Goal: Transaction & Acquisition: Purchase product/service

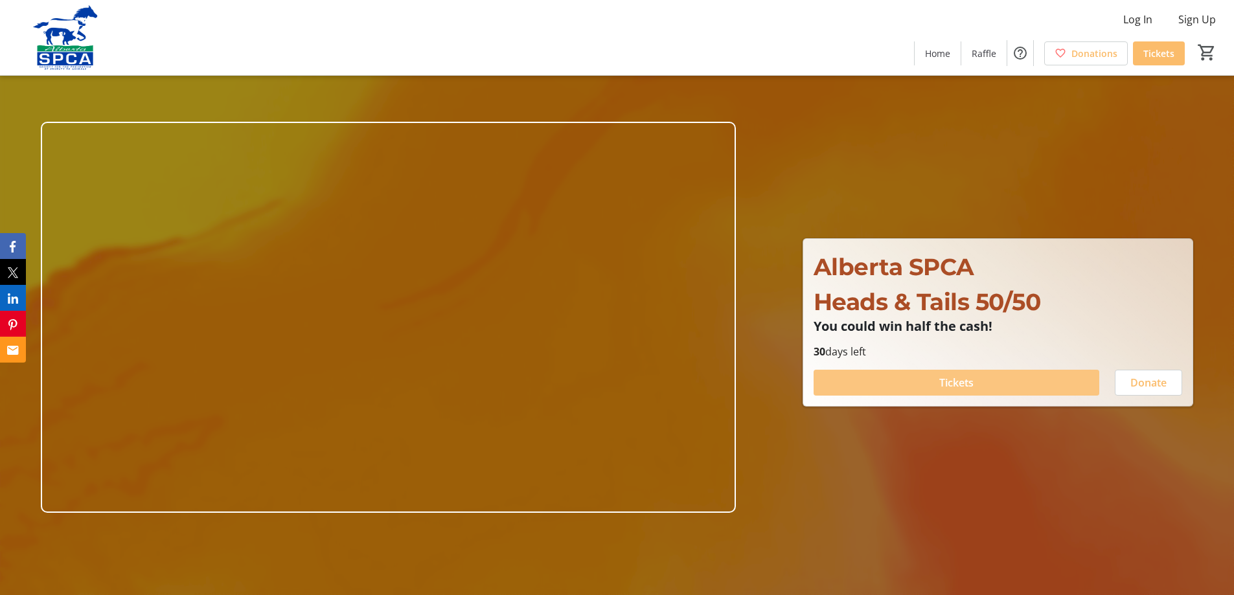
click at [989, 387] on span at bounding box center [956, 382] width 286 height 31
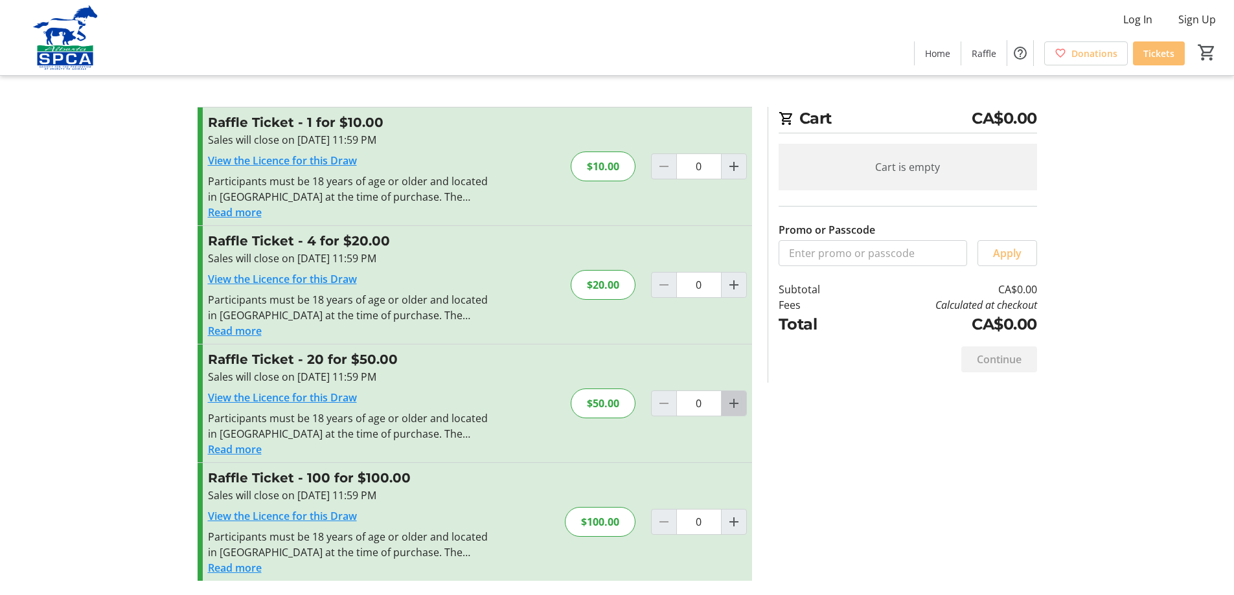
click at [728, 411] on mat-icon "Increment by one" at bounding box center [734, 404] width 16 height 16
type input "1"
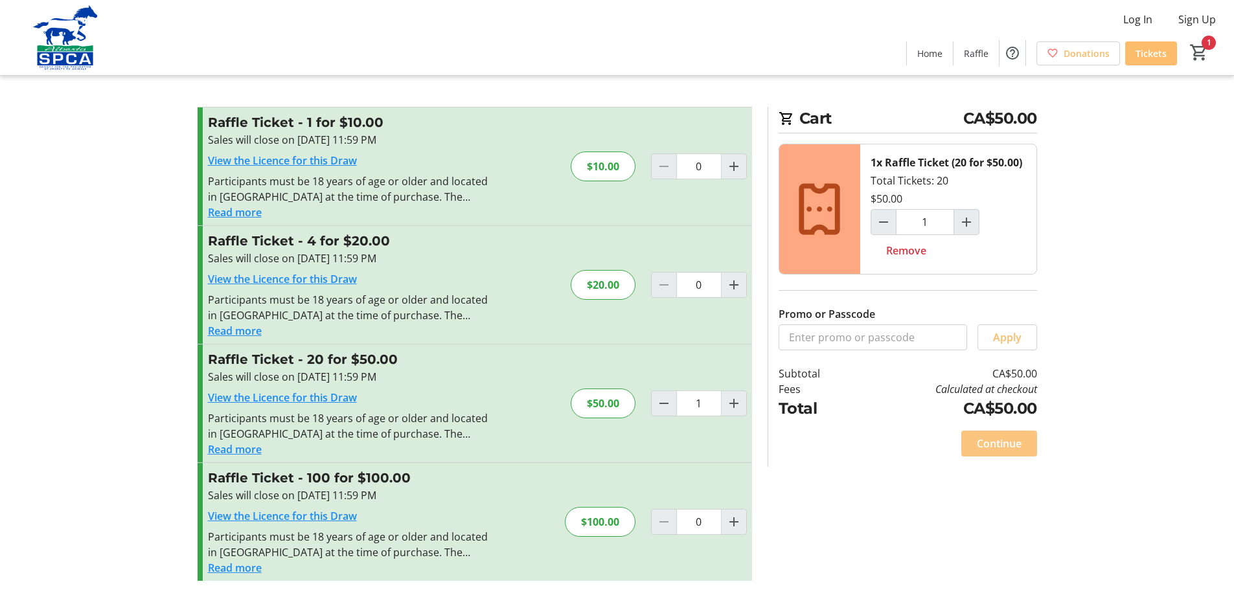
click at [987, 451] on span "Continue" at bounding box center [998, 444] width 45 height 16
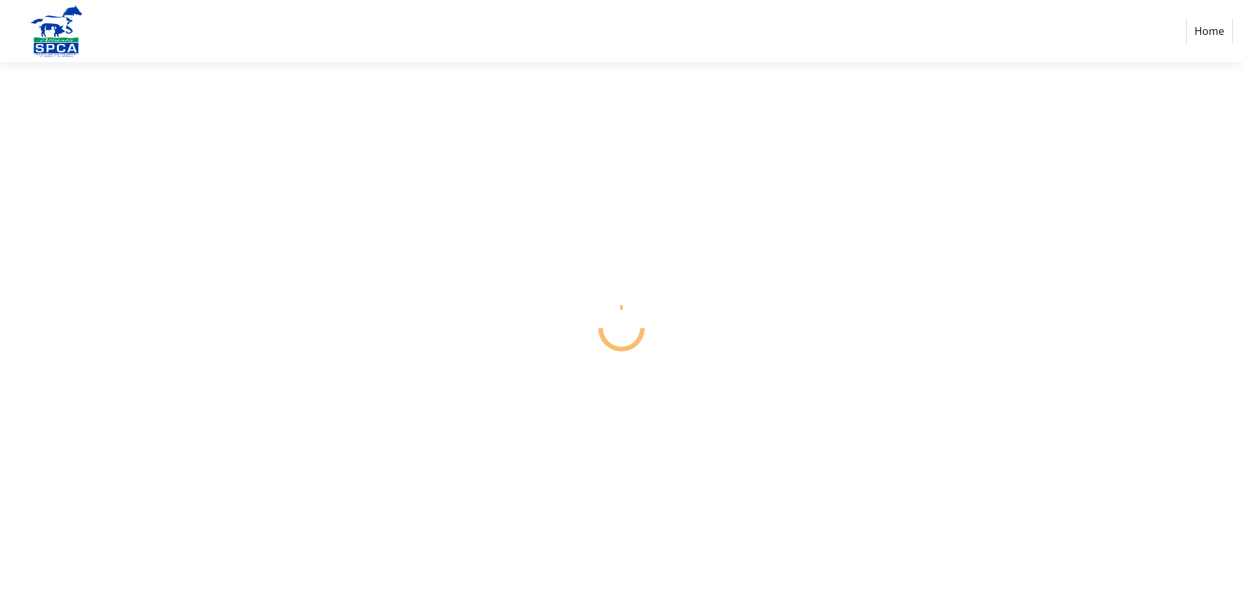
select select "CA"
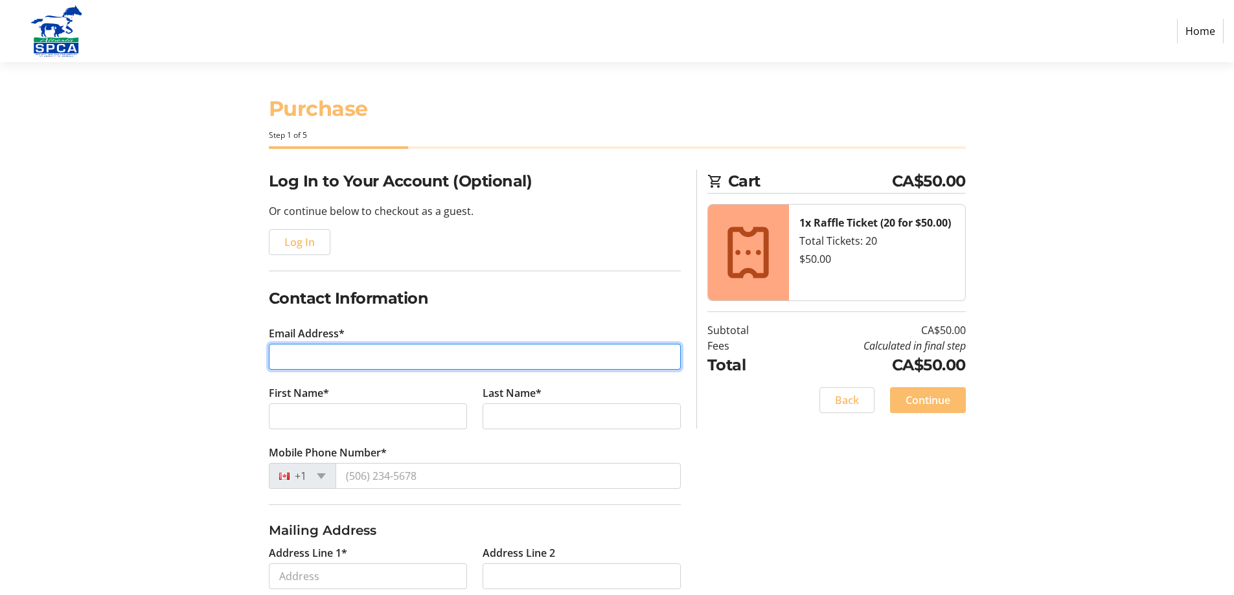
click at [293, 370] on input "Email Address*" at bounding box center [475, 357] width 412 height 26
type input "[EMAIL_ADDRESS][DOMAIN_NAME]"
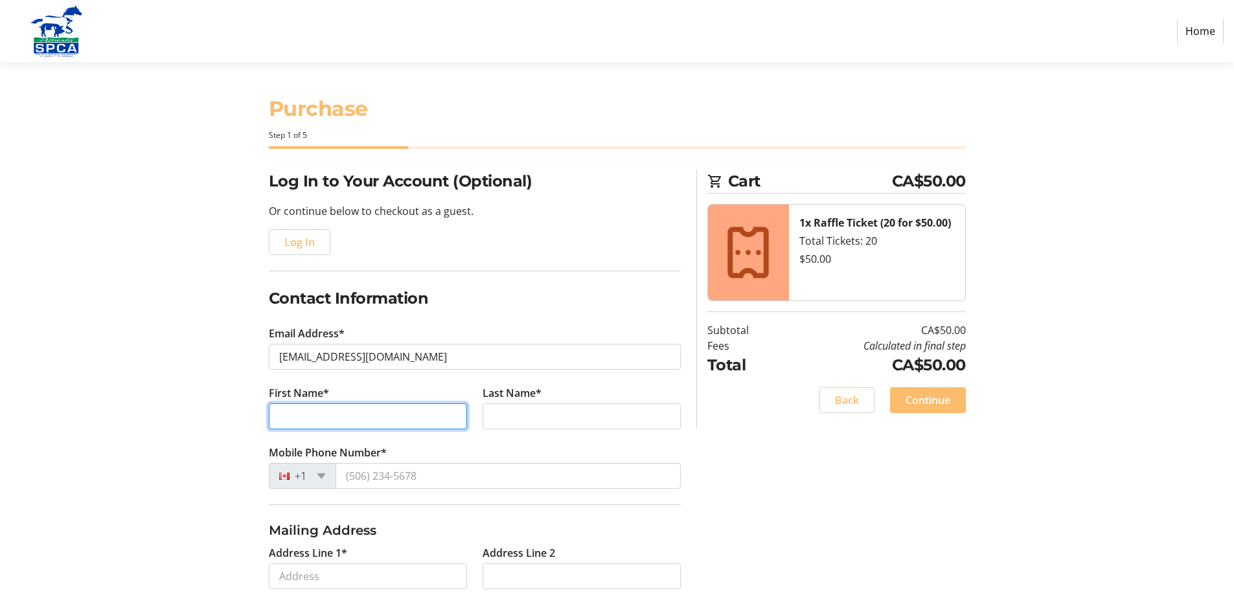
type input "[PERSON_NAME]"
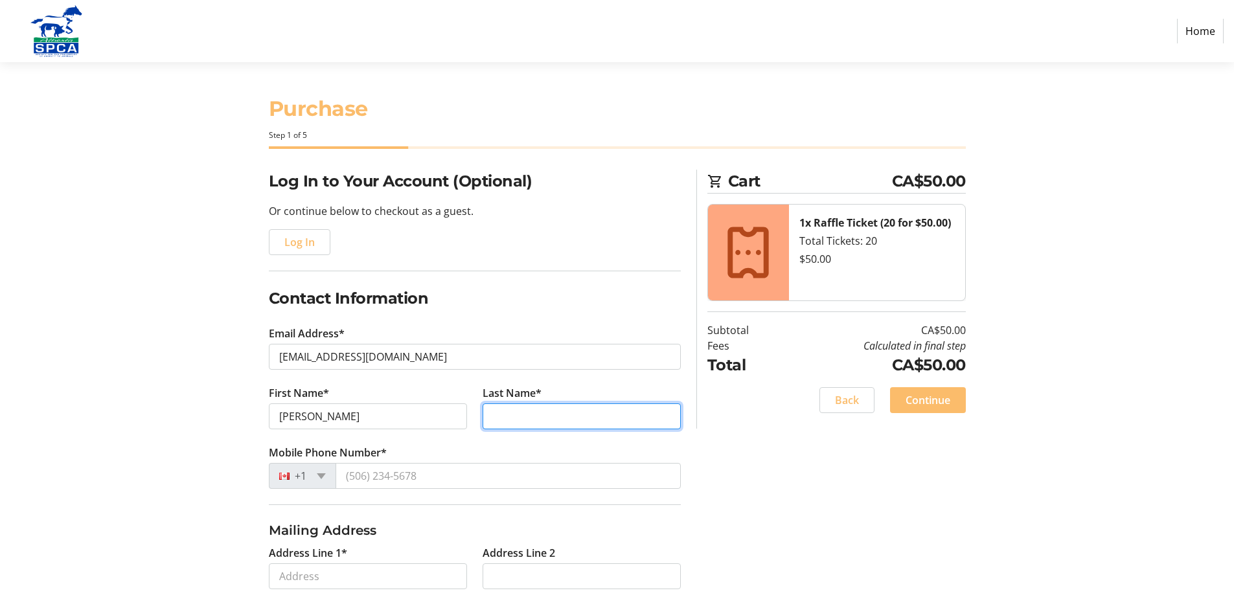
type input "[PERSON_NAME]"
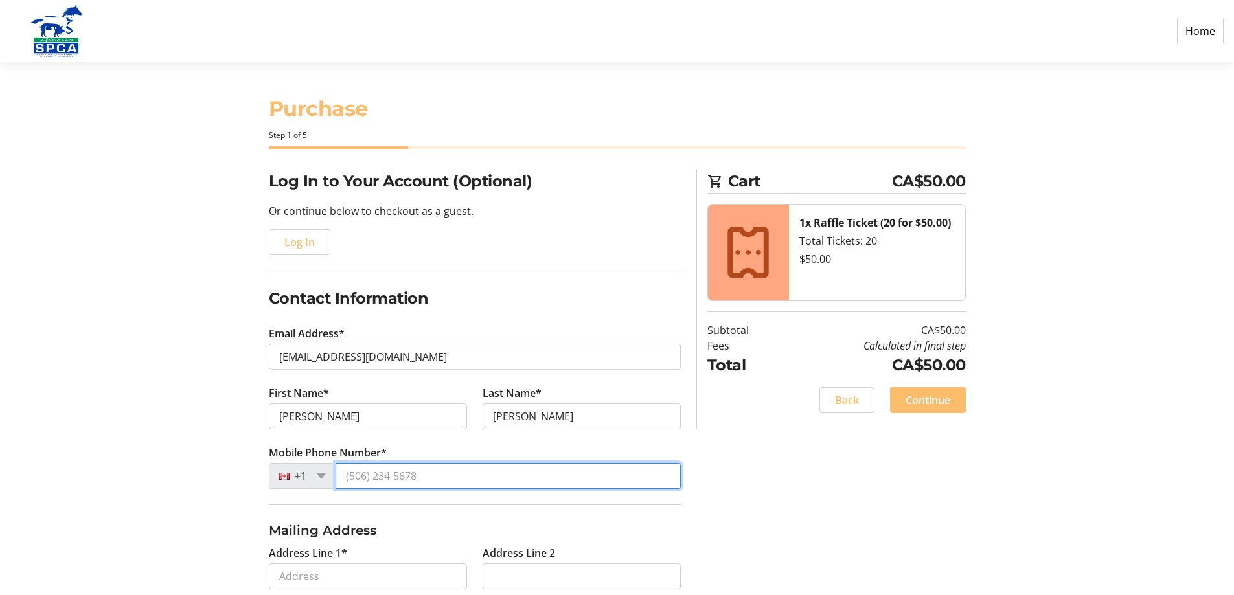
type input "[PHONE_NUMBER]"
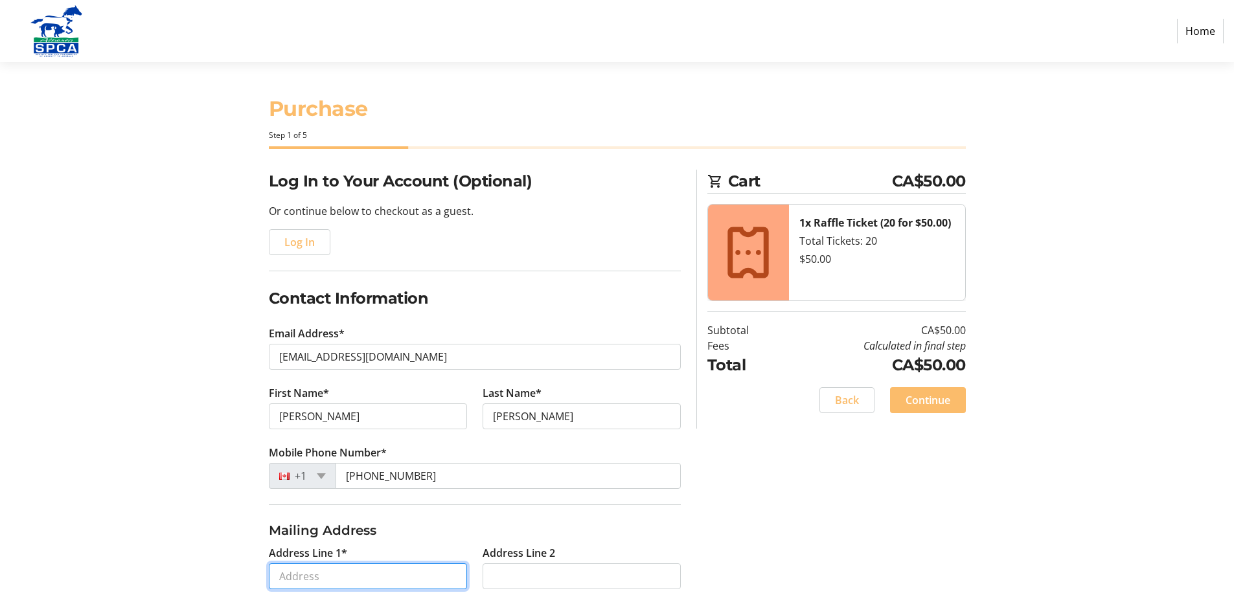
type input "[STREET_ADDRESS]"
type input "[GEOGRAPHIC_DATA]"
select select "AB"
type input "T7X 3V4"
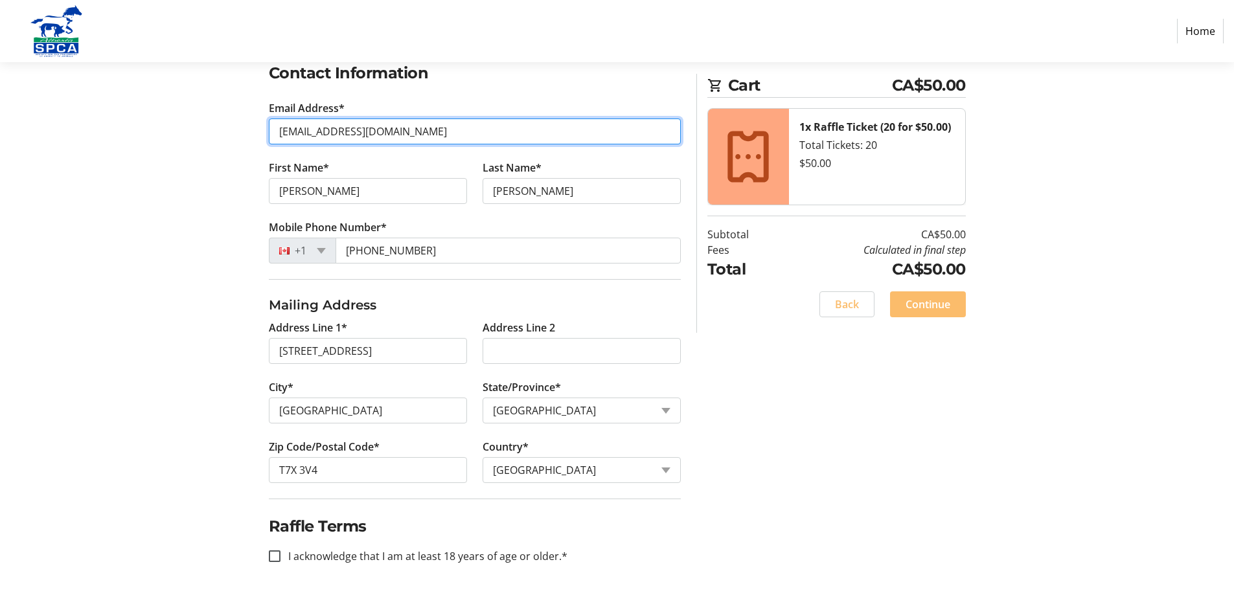
scroll to position [320, 0]
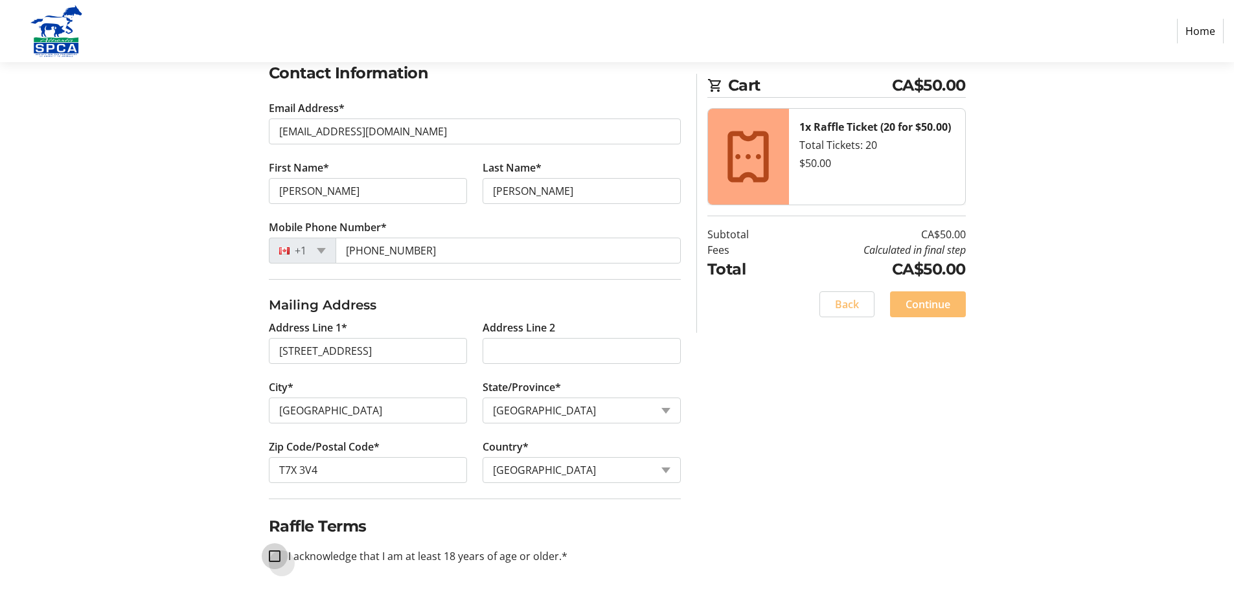
click at [275, 552] on input "I acknowledge that I am at least 18 years of age or older.*" at bounding box center [275, 556] width 12 height 12
checkbox input "true"
click at [921, 312] on span "Continue" at bounding box center [927, 305] width 45 height 16
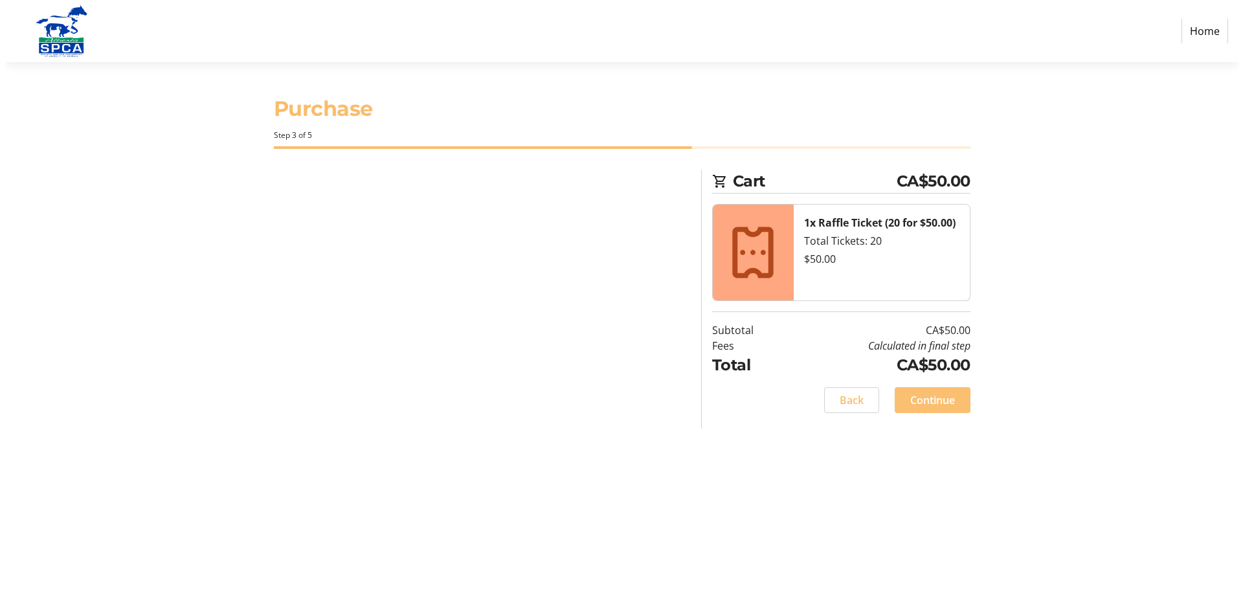
scroll to position [0, 0]
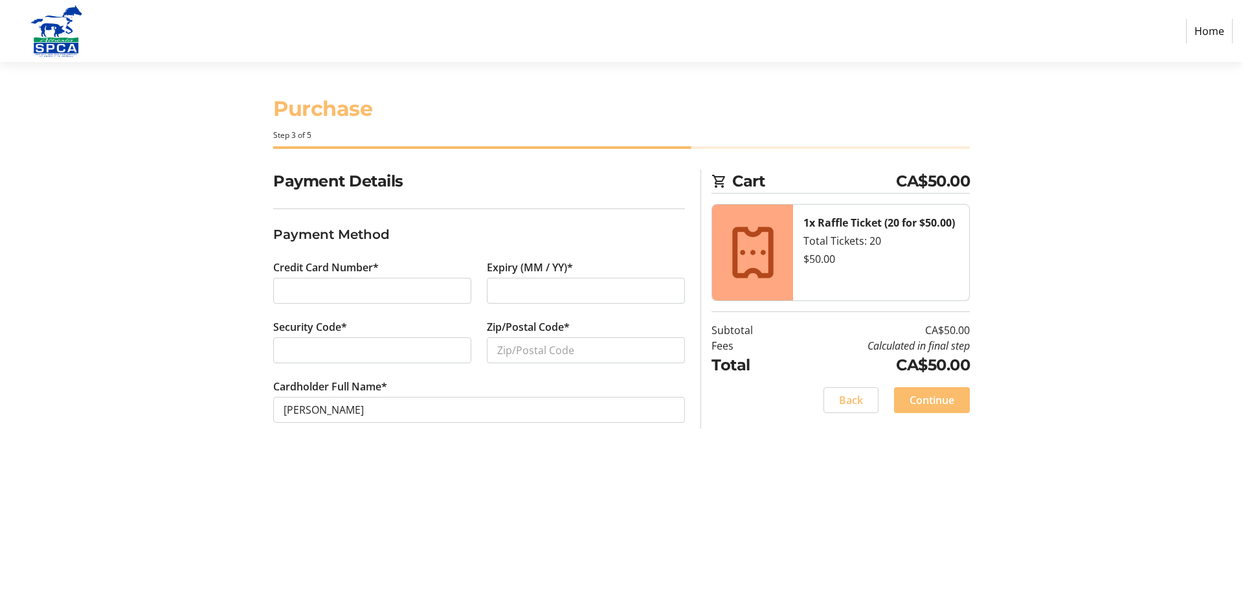
click at [286, 299] on iframe at bounding box center [372, 291] width 177 height 16
click at [494, 304] on div at bounding box center [586, 291] width 198 height 26
click at [286, 358] on iframe at bounding box center [372, 351] width 177 height 16
click at [498, 363] on input "Zip/Postal Code*" at bounding box center [586, 350] width 198 height 26
type input "T7X 3V4"
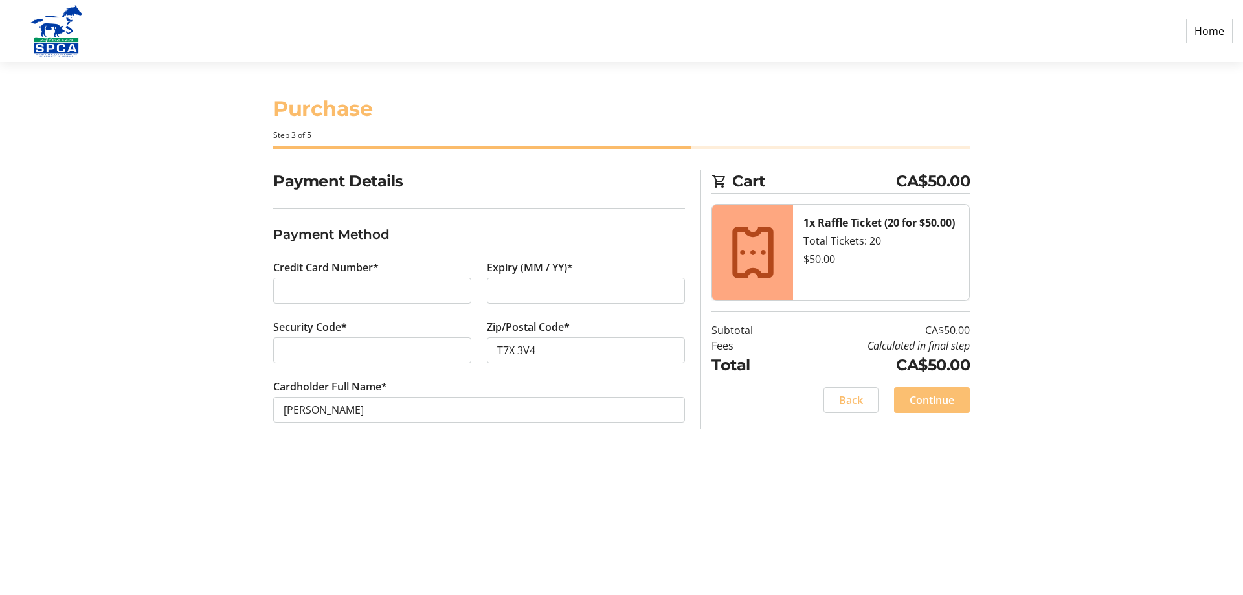
click at [921, 408] on span "Continue" at bounding box center [932, 400] width 45 height 16
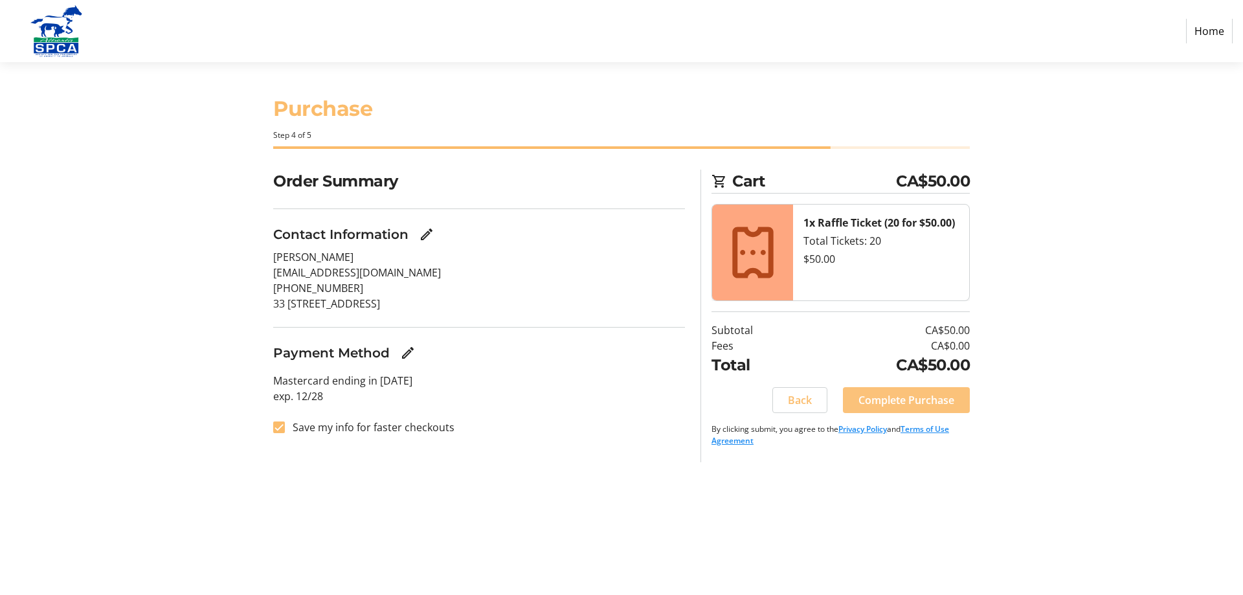
click at [921, 408] on span "Complete Purchase" at bounding box center [907, 400] width 96 height 16
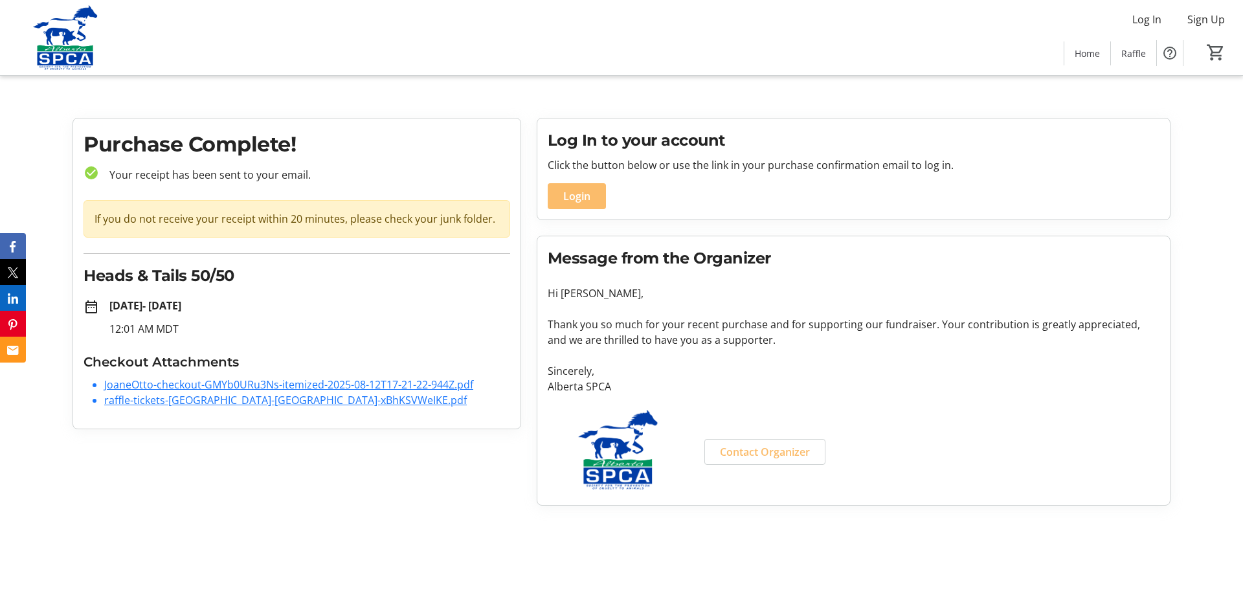
click at [154, 392] on link "JoaneOtto-checkout-GMYb0URu3Ns-itemized-2025-08-12T17-21-22-944Z.pdf" at bounding box center [288, 385] width 369 height 14
